Goal: Task Accomplishment & Management: Use online tool/utility

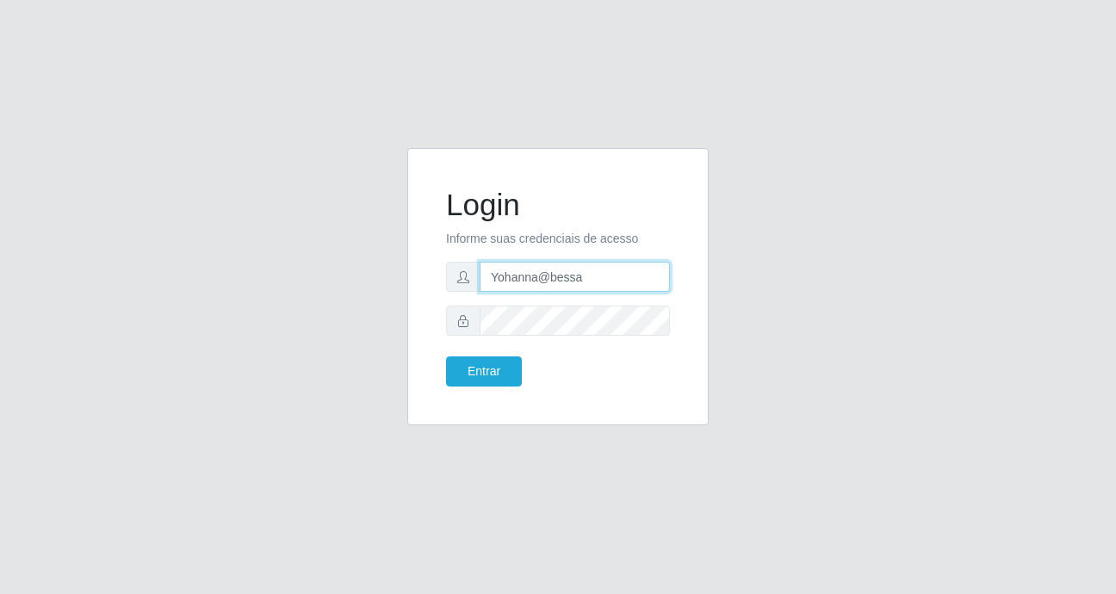
click at [583, 282] on input "Yohanna@bessa" at bounding box center [575, 277] width 190 height 30
click at [595, 271] on input "Yohanna@bessa" at bounding box center [575, 277] width 190 height 30
type input "Y"
type input "A"
type input "anaPat@B9"
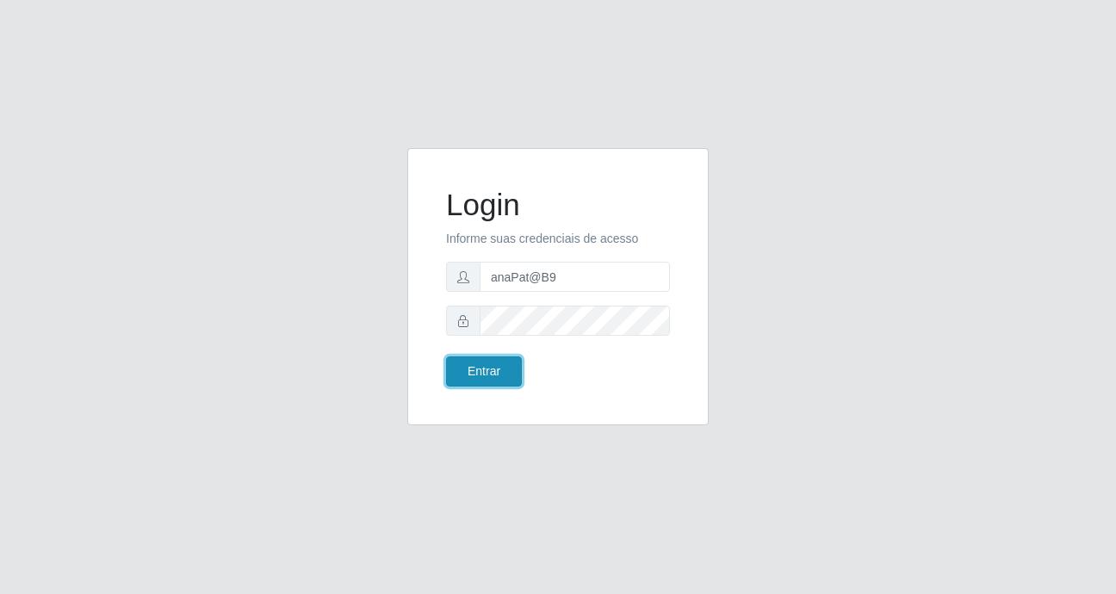
click at [497, 374] on button "Entrar" at bounding box center [484, 372] width 76 height 30
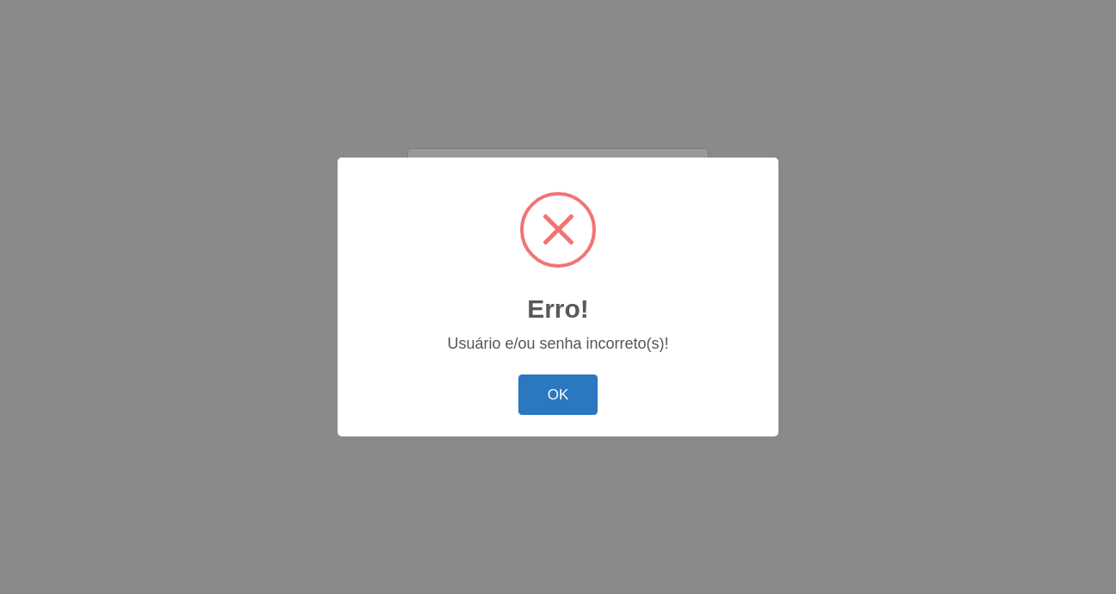
click at [567, 388] on button "OK" at bounding box center [558, 395] width 80 height 40
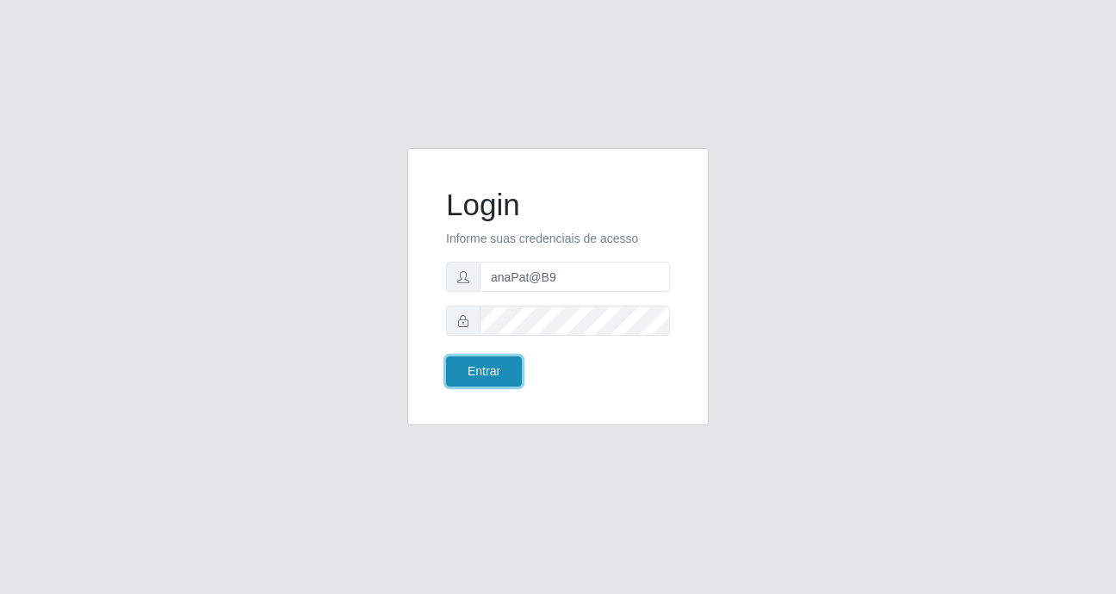
click at [482, 372] on button "Entrar" at bounding box center [484, 372] width 76 height 30
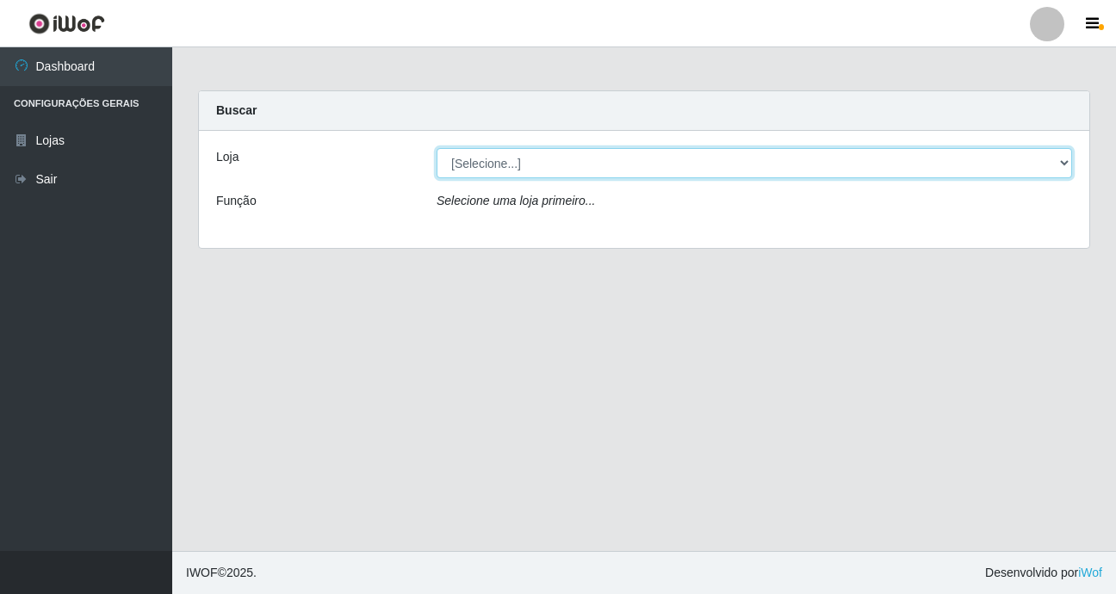
click at [1063, 163] on select "[Selecione...] Bemais Supermercados - B9 Bessa" at bounding box center [755, 163] width 636 height 30
select select "410"
click at [437, 148] on select "[Selecione...] Bemais Supermercados - B9 Bessa" at bounding box center [755, 163] width 636 height 30
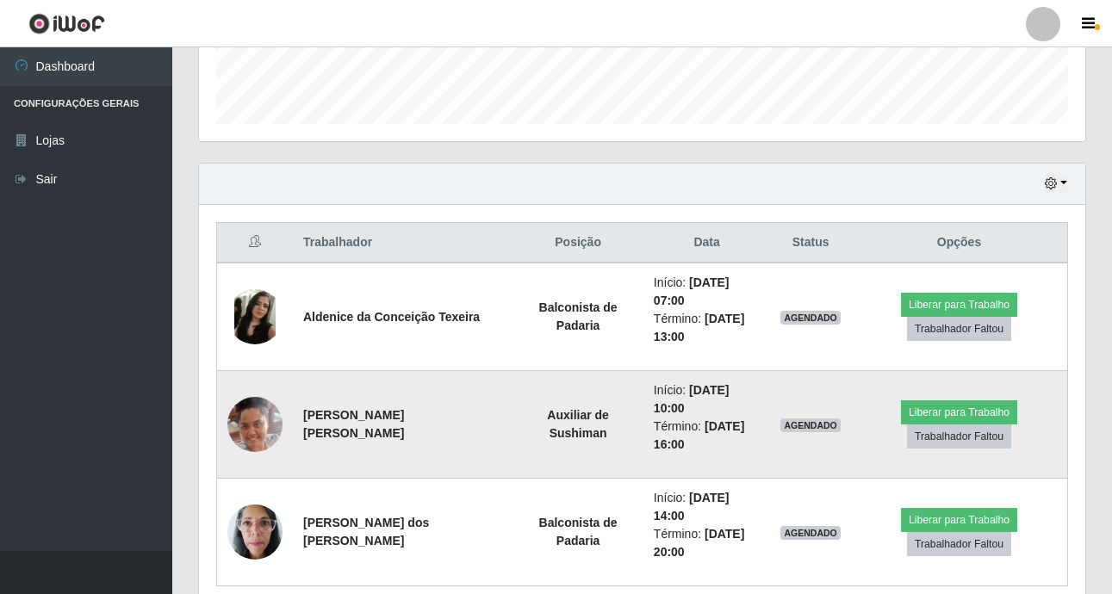
scroll to position [512, 0]
